Goal: Information Seeking & Learning: Learn about a topic

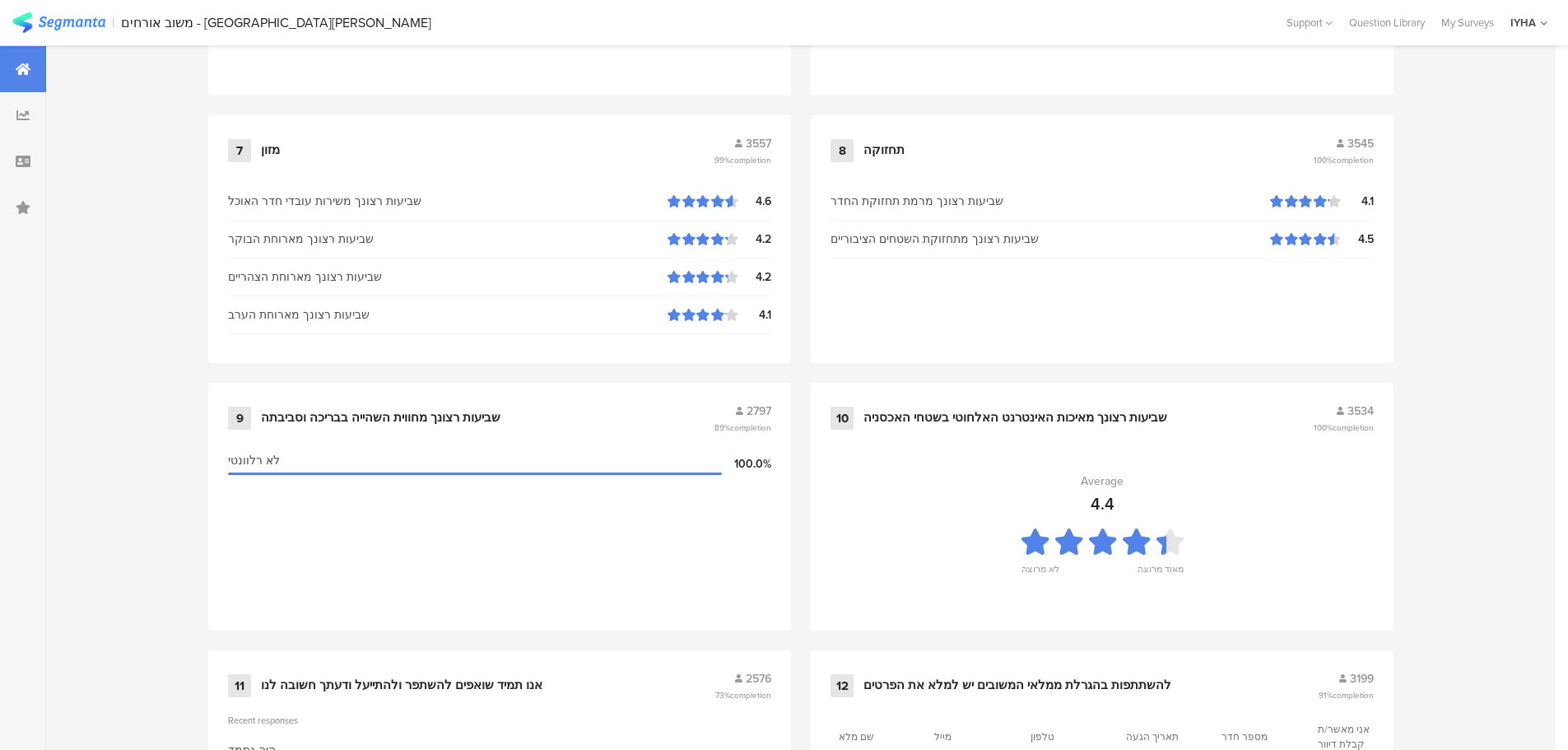
scroll to position [1665, 0]
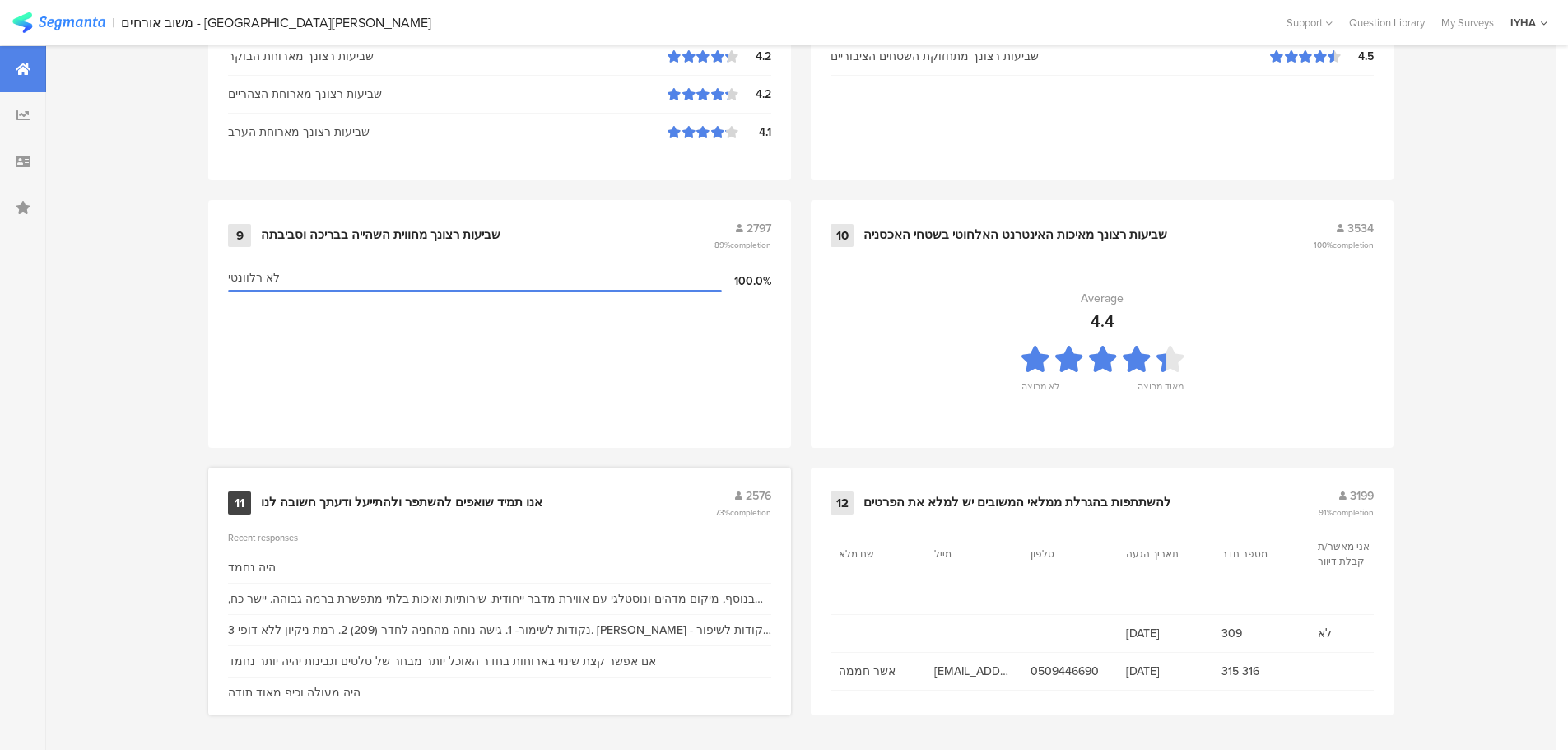
click at [445, 504] on div "אנו תמיד שואפים להשתפר ולהתייעל ודעתך חשובה לנו" at bounding box center [401, 503] width 282 height 17
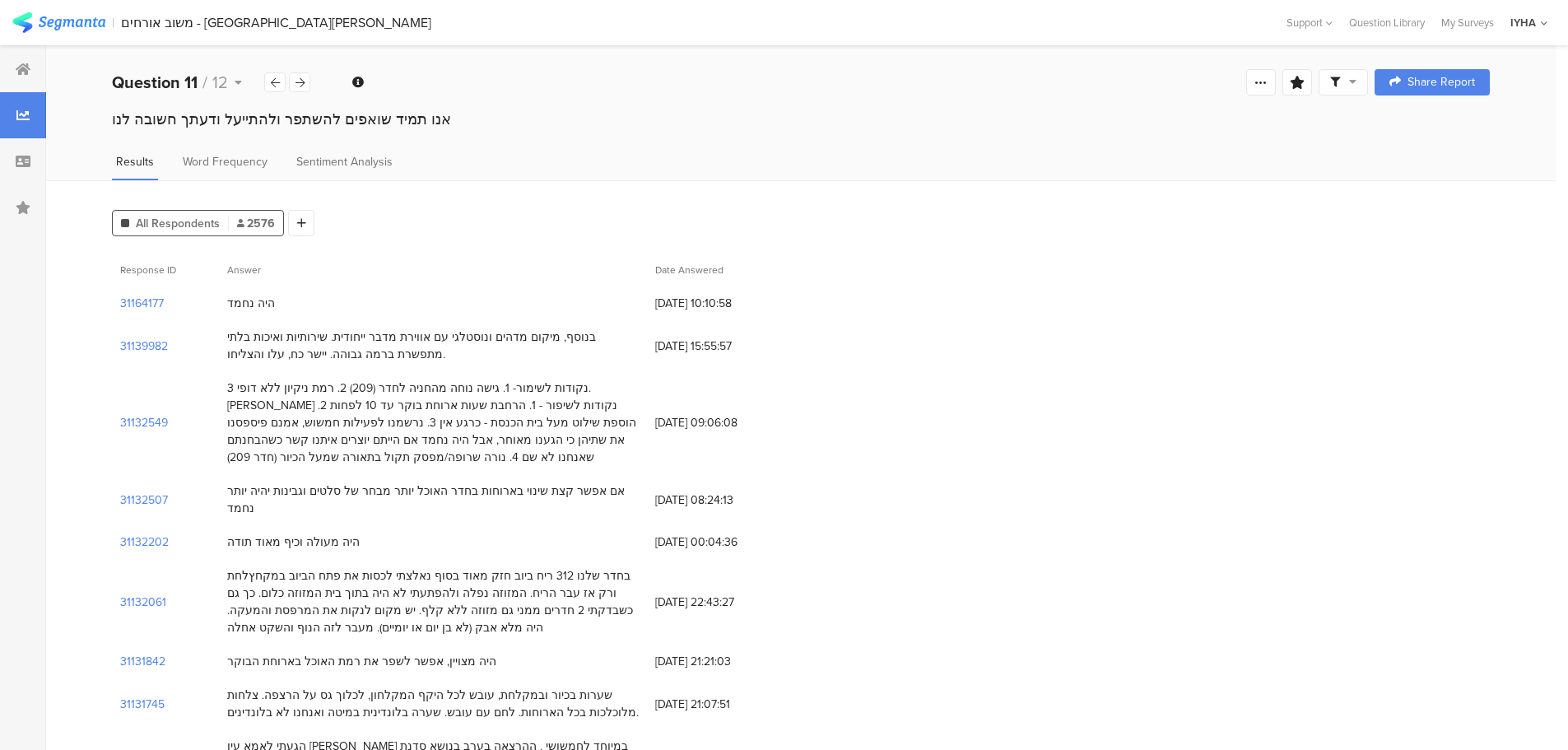
click at [548, 391] on div "נקודות לשימור- 1. גישה נוחה מהחניה לחדר (209) 2. רמת ניקיון ללא דופי 3. [PERSON…" at bounding box center [432, 423] width 412 height 86
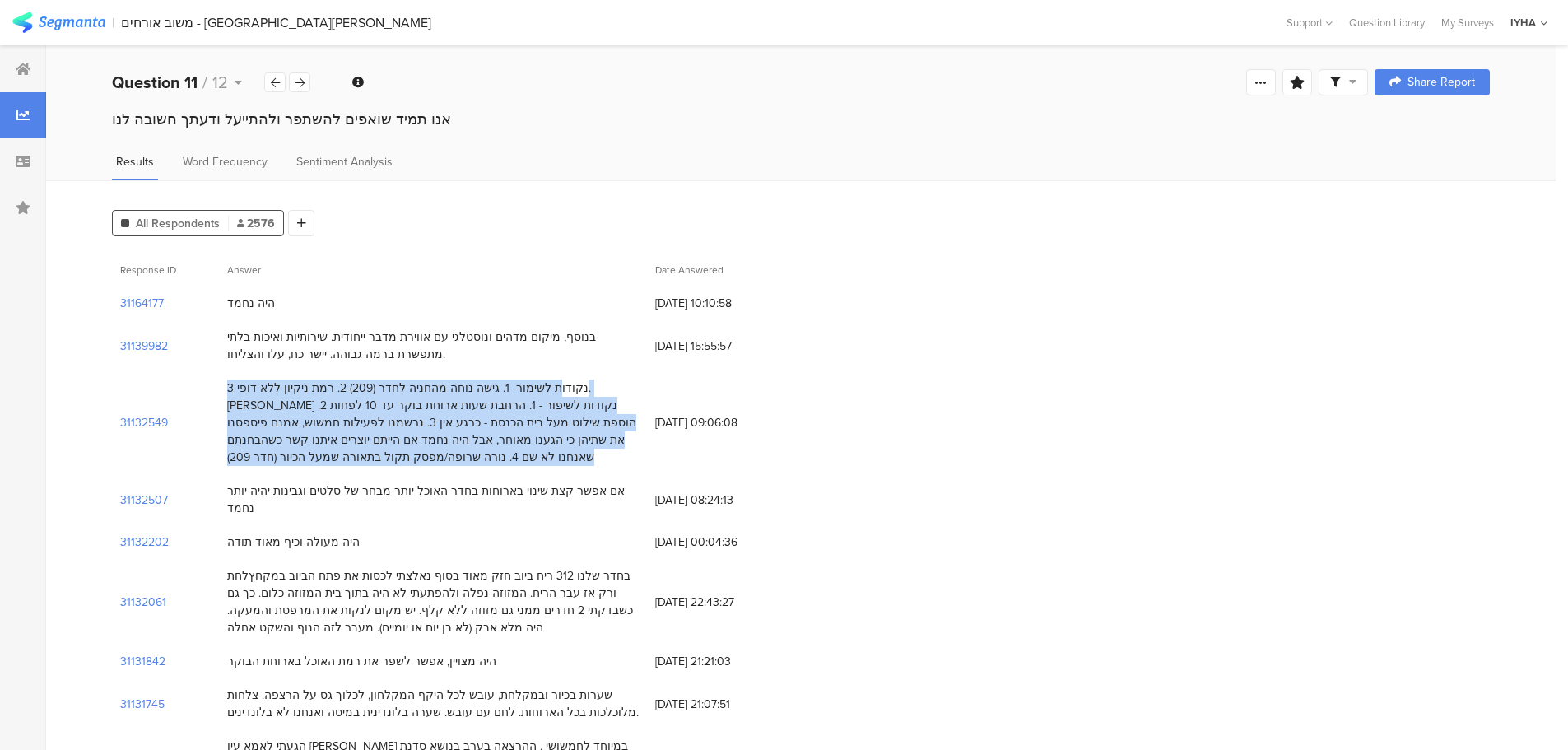
click at [548, 391] on div "נקודות לשימור- 1. גישה נוחה מהחניה לחדר (209) 2. רמת ניקיון ללא דופי 3. [PERSON…" at bounding box center [432, 423] width 412 height 86
click at [365, 385] on div "נקודות לשימור- 1. גישה נוחה מהחניה לחדר (209) 2. רמת ניקיון ללא דופי 3. [PERSON…" at bounding box center [432, 423] width 412 height 86
